Goal: Task Accomplishment & Management: Manage account settings

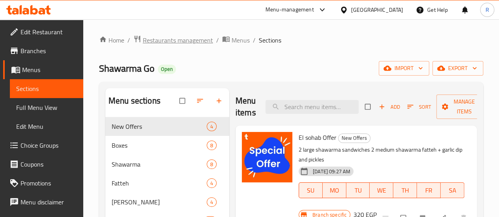
click at [183, 40] on span "Restaurants management" at bounding box center [178, 39] width 70 height 9
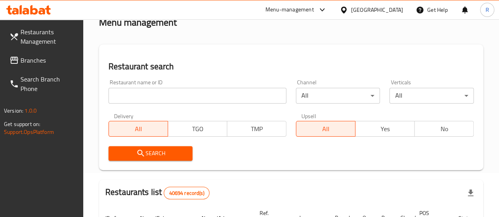
scroll to position [17, 0]
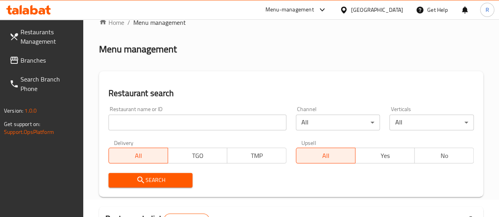
click at [155, 124] on input "search" at bounding box center [197, 123] width 178 height 16
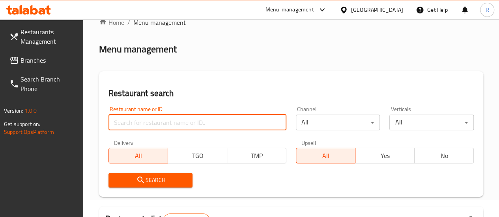
paste input "701317"
type input "701317"
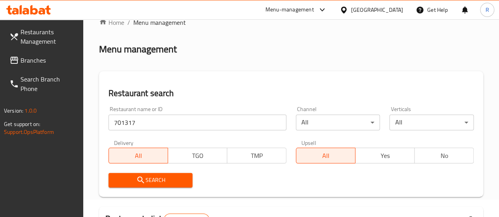
click at [167, 185] on span "Search" at bounding box center [151, 180] width 72 height 10
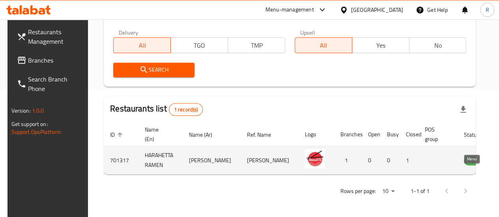
scroll to position [0, 2]
click at [503, 156] on icon "enhanced table" at bounding box center [507, 160] width 9 height 9
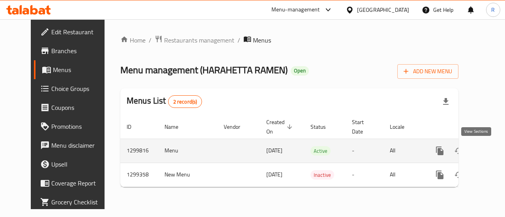
click at [492, 155] on icon "enhanced table" at bounding box center [496, 150] width 9 height 9
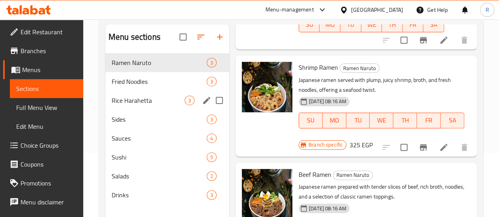
scroll to position [57, 0]
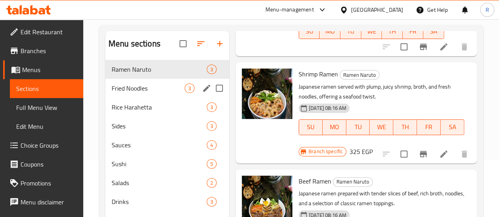
click at [130, 93] on span "Fried Noodles" at bounding box center [148, 88] width 73 height 9
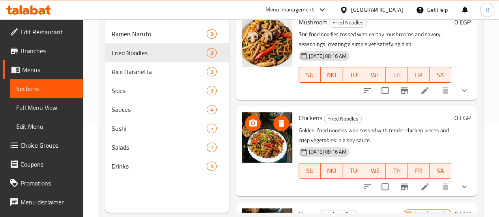
scroll to position [22, 0]
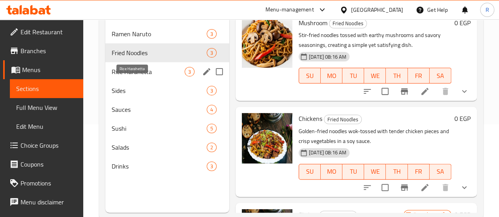
click at [132, 76] on span "Rice Harahetta" at bounding box center [148, 71] width 73 height 9
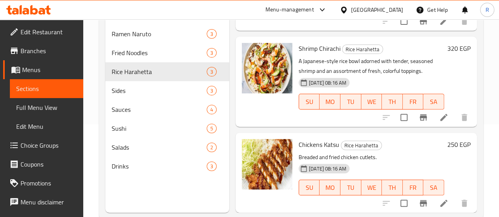
scroll to position [110, 0]
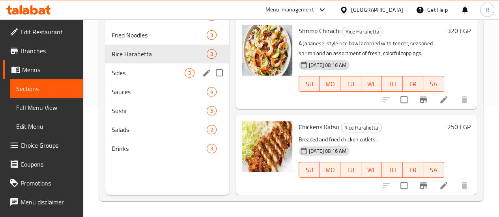
click at [139, 78] on span "Sides" at bounding box center [148, 72] width 73 height 9
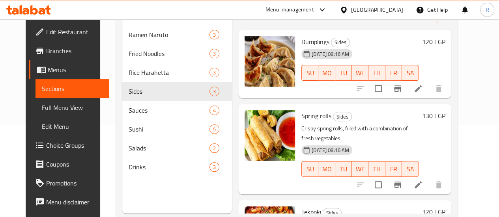
scroll to position [1, 0]
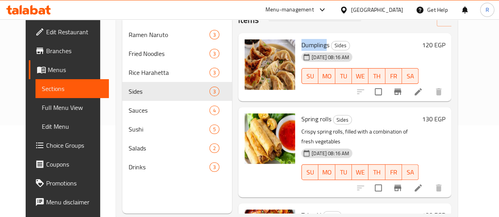
drag, startPoint x: 266, startPoint y: 44, endPoint x: 293, endPoint y: 46, distance: 26.5
click at [298, 46] on div "Dumplings Sides [DATE] 08:16 AM SU MO TU WE TH FR SA" at bounding box center [359, 67] width 123 height 62
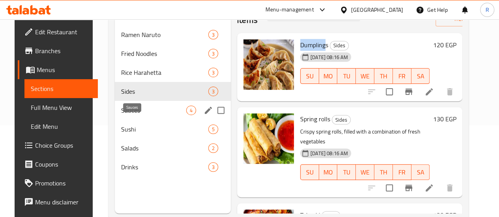
click at [133, 115] on span "Sauces" at bounding box center [153, 110] width 65 height 9
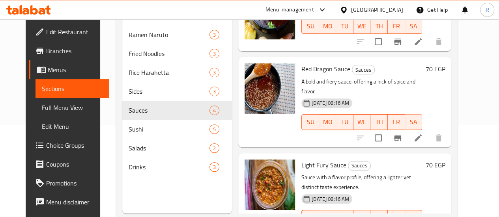
scroll to position [135, 0]
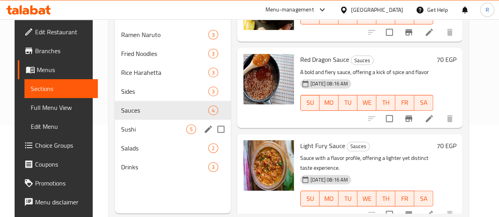
click at [127, 134] on span "Sushi" at bounding box center [153, 129] width 65 height 9
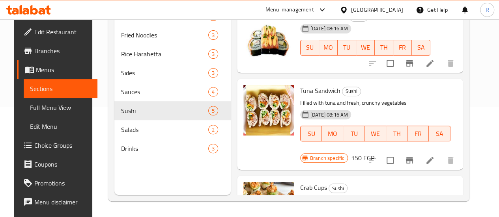
scroll to position [219, 0]
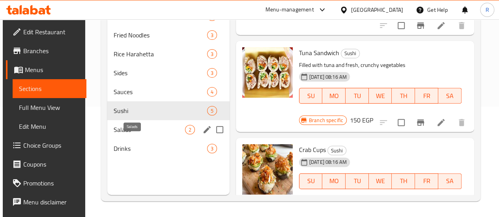
click at [118, 134] on span "Salads" at bounding box center [149, 129] width 71 height 9
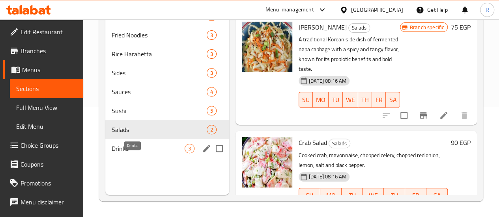
click at [120, 153] on span "Drinks" at bounding box center [148, 148] width 73 height 9
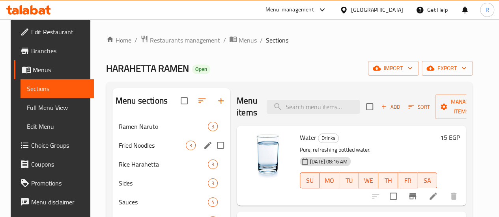
scroll to position [47, 0]
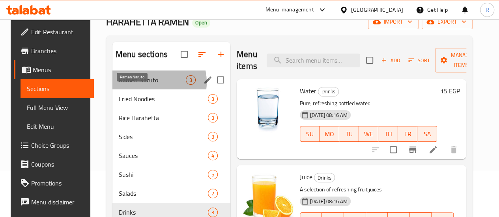
click at [142, 85] on span "Ramen Naruto" at bounding box center [152, 79] width 67 height 9
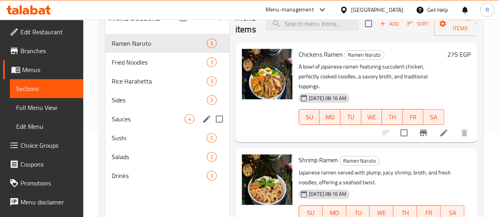
scroll to position [83, 0]
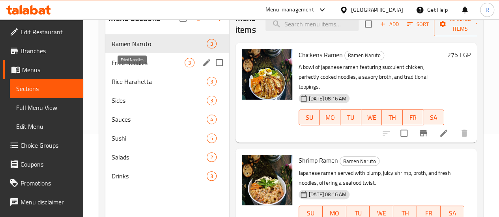
click at [128, 67] on span "Fried Noodles" at bounding box center [148, 62] width 73 height 9
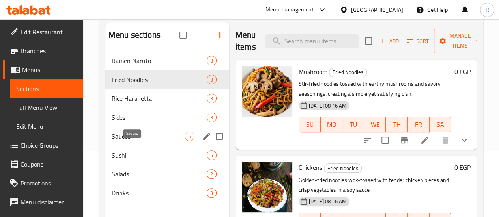
scroll to position [65, 0]
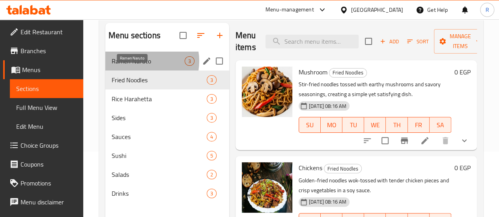
click at [139, 66] on span "Ramen Naruto" at bounding box center [148, 60] width 73 height 9
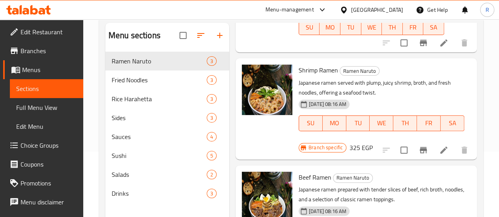
scroll to position [112, 0]
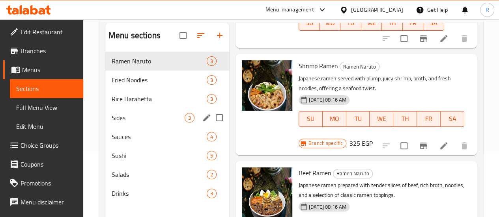
click at [138, 123] on span "Sides" at bounding box center [148, 117] width 73 height 9
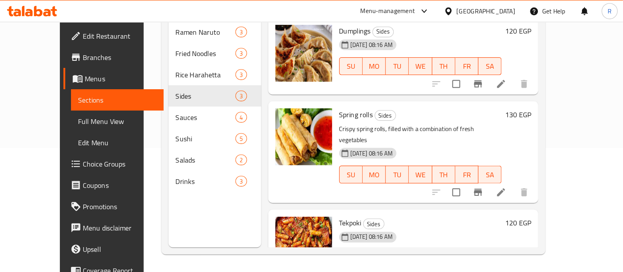
scroll to position [110, 0]
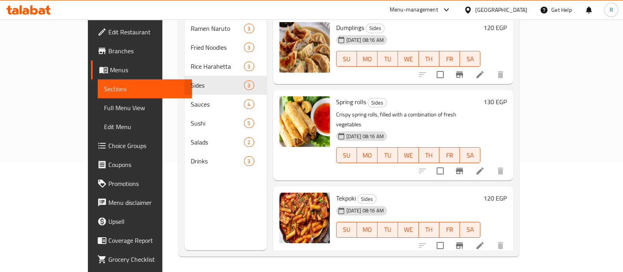
drag, startPoint x: 494, startPoint y: 0, endPoint x: 204, endPoint y: 210, distance: 357.3
click at [204, 210] on div "Menu sections Ramen Naruto 3 Fried Noodles 3 Rice Harahetta 3 Sides 3 Sauces 4 …" at bounding box center [225, 114] width 82 height 272
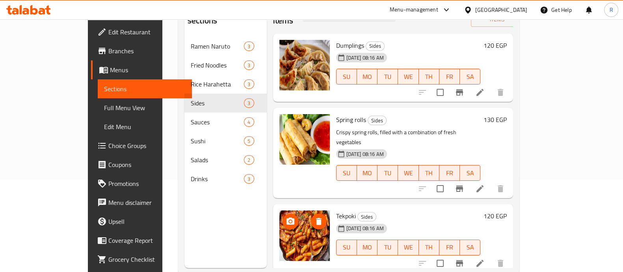
scroll to position [88, 0]
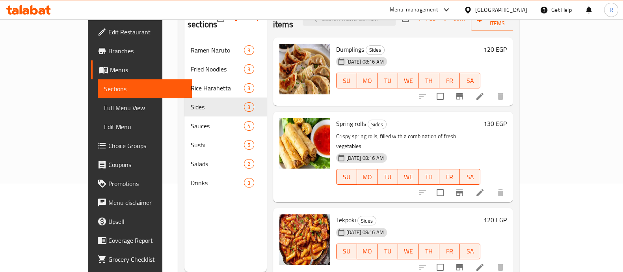
click at [184, 217] on div "Menu sections Ramen Naruto 3 Fried Noodles 3 Rice Harahetta 3 Sides 3 Sauces 4 …" at bounding box center [225, 136] width 82 height 272
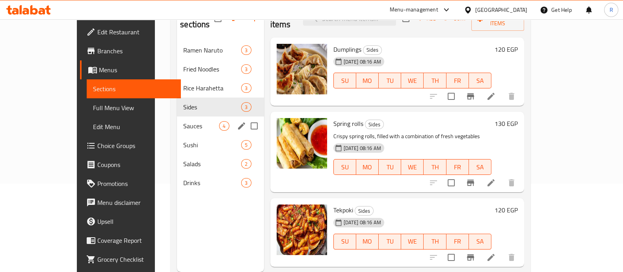
click at [183, 121] on span "Sauces" at bounding box center [201, 125] width 36 height 9
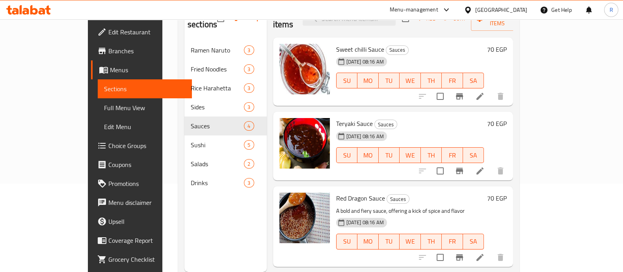
scroll to position [69, 0]
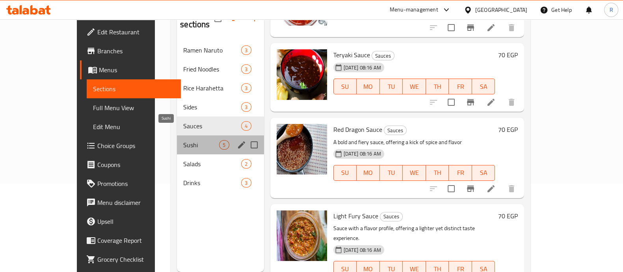
click at [183, 140] on span "Sushi" at bounding box center [201, 144] width 36 height 9
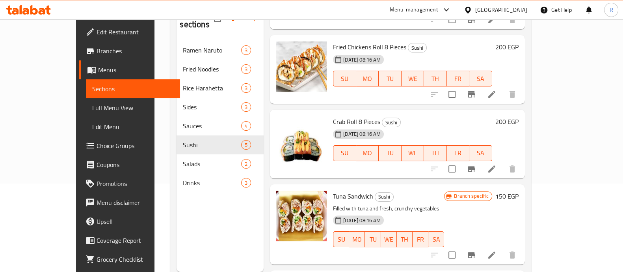
scroll to position [143, 0]
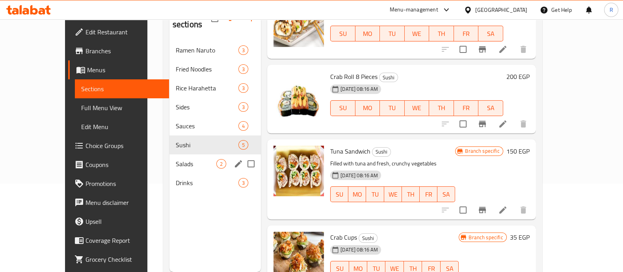
click at [169, 157] on div "Salads 2" at bounding box center [214, 163] width 91 height 19
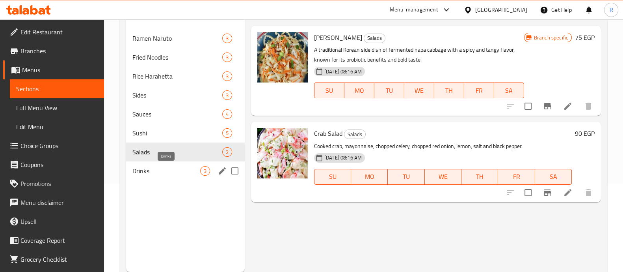
click at [157, 170] on span "Drinks" at bounding box center [166, 170] width 68 height 9
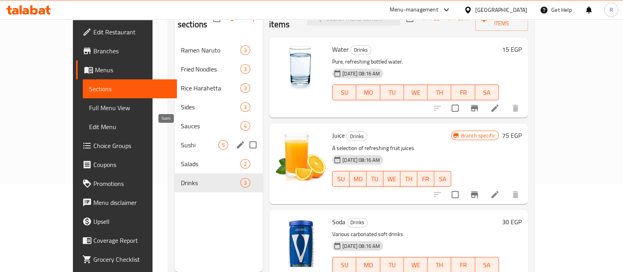
click at [181, 140] on span "Sushi" at bounding box center [199, 144] width 37 height 9
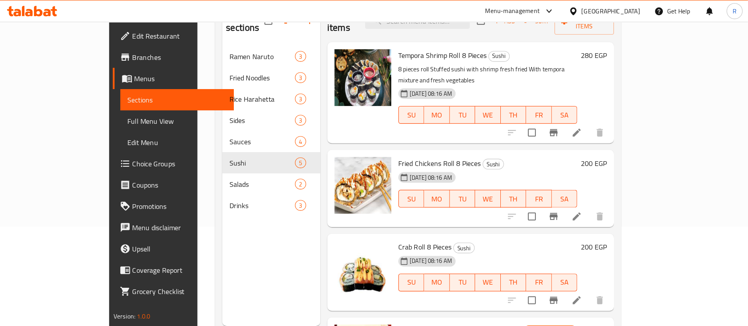
scroll to position [89, 0]
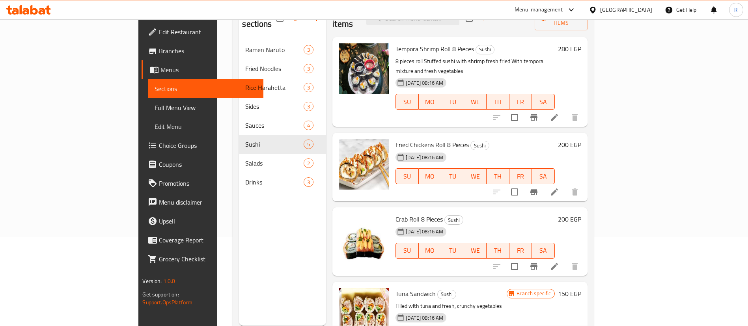
drag, startPoint x: 531, startPoint y: 3, endPoint x: 228, endPoint y: 254, distance: 393.3
click at [239, 217] on div "Menu sections Ramen Naruto 3 Fried Noodles 3 Rice Harahetta 3 Sides 3 Sauces 4 …" at bounding box center [282, 163] width 87 height 326
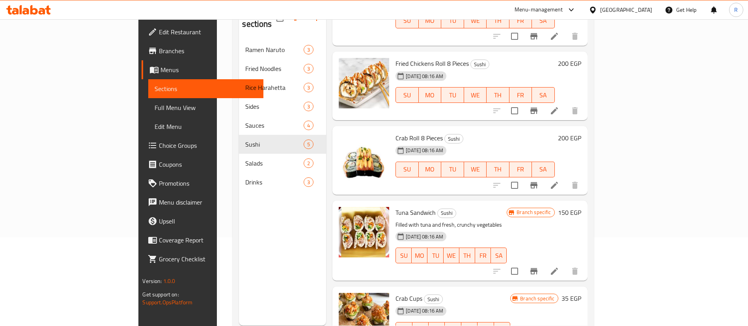
scroll to position [89, 0]
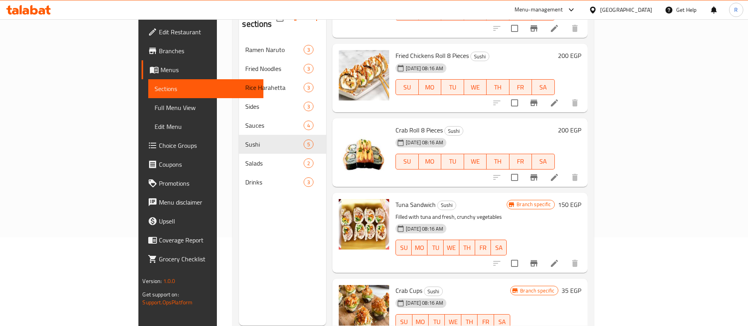
click at [239, 217] on div "Menu sections Ramen Naruto 3 Fried Noodles 3 Rice Harahetta 3 Sides 3 Sauces 4 …" at bounding box center [282, 163] width 87 height 326
click at [504, 60] on div "[DATE] 08:16 AM SU MO TU WE TH FR SA" at bounding box center [474, 81] width 165 height 43
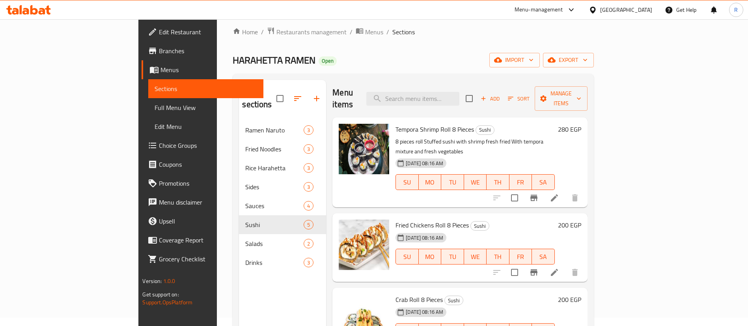
scroll to position [0, 0]
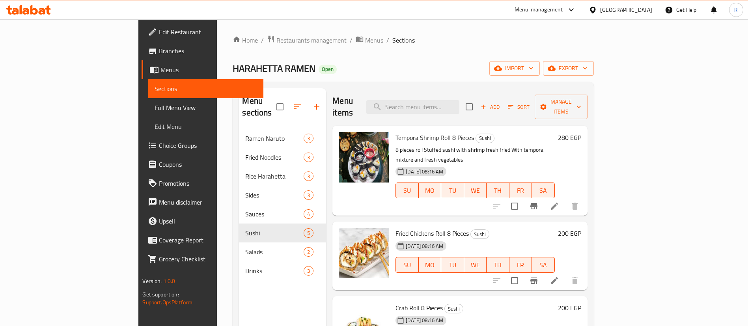
click at [159, 31] on span "Edit Restaurant" at bounding box center [208, 31] width 98 height 9
